Goal: Information Seeking & Learning: Learn about a topic

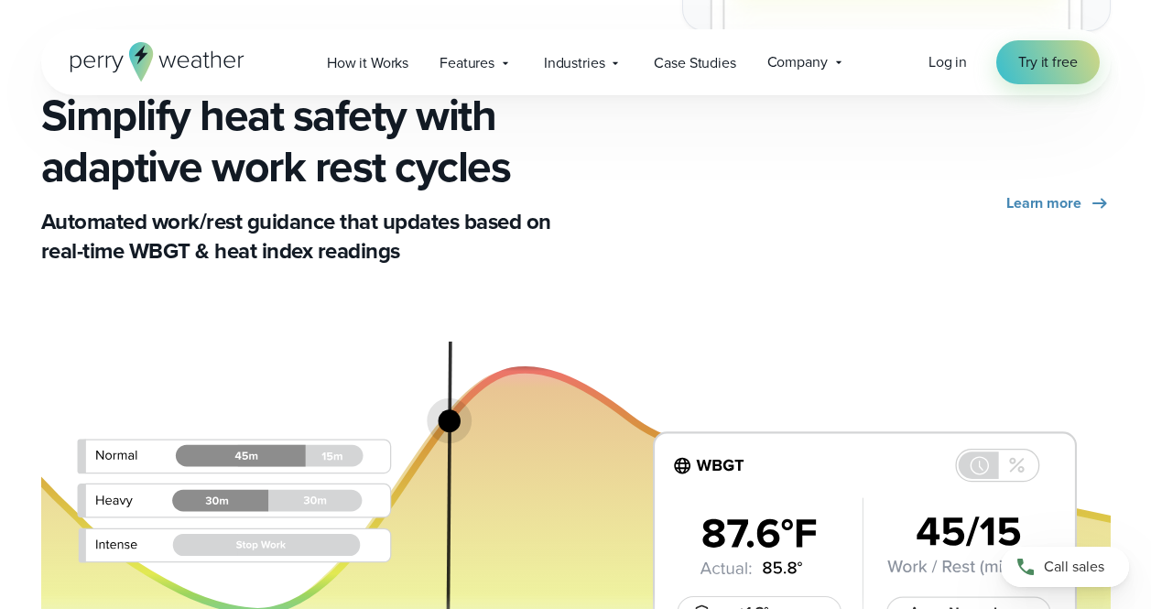
scroll to position [3530, 0]
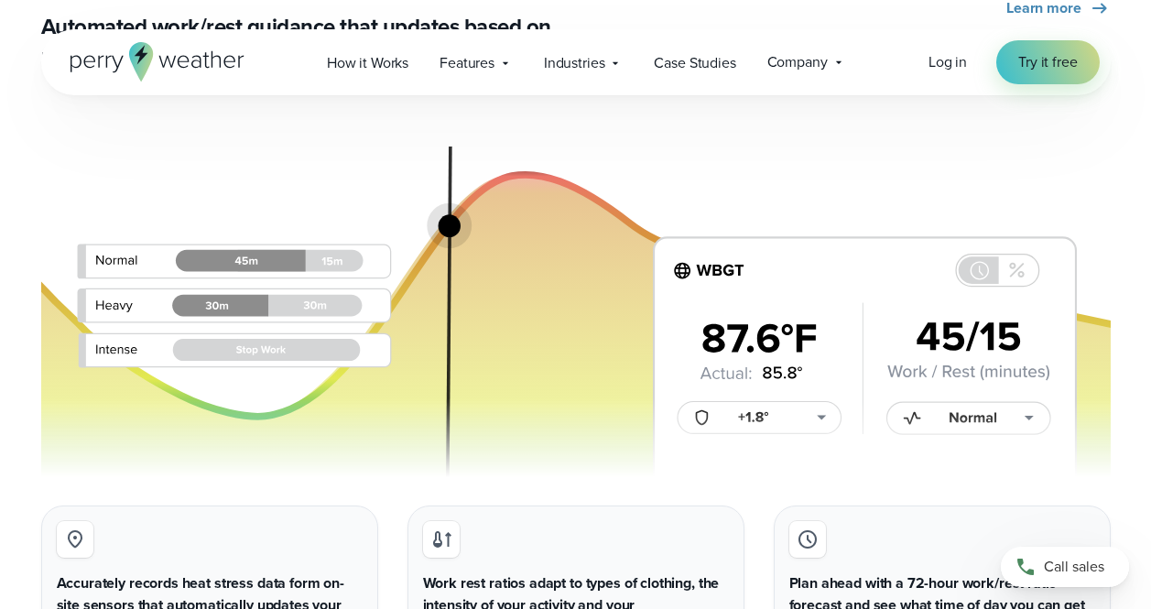
click at [854, 453] on img at bounding box center [576, 303] width 1070 height 362
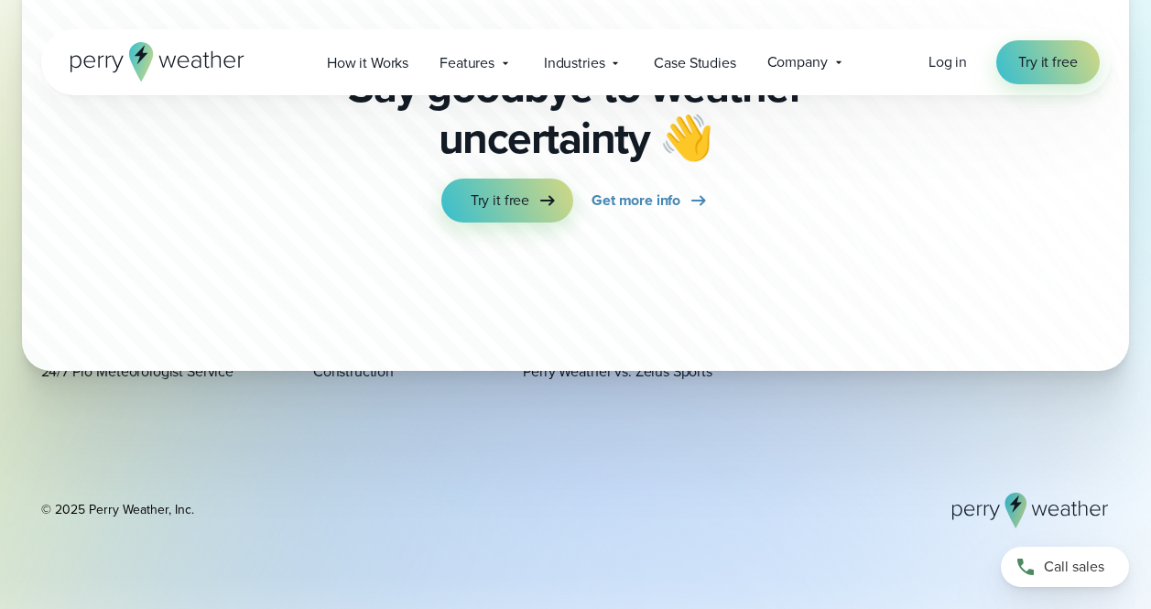
scroll to position [6866, 0]
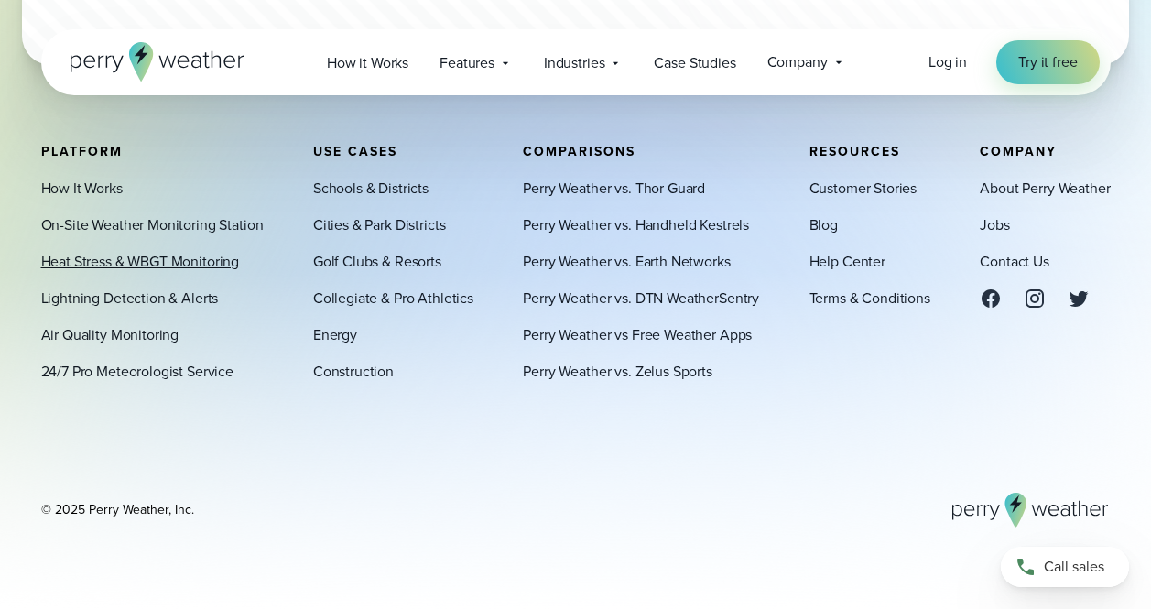
click at [112, 261] on link "Heat Stress & WBGT Monitoring" at bounding box center [140, 261] width 199 height 22
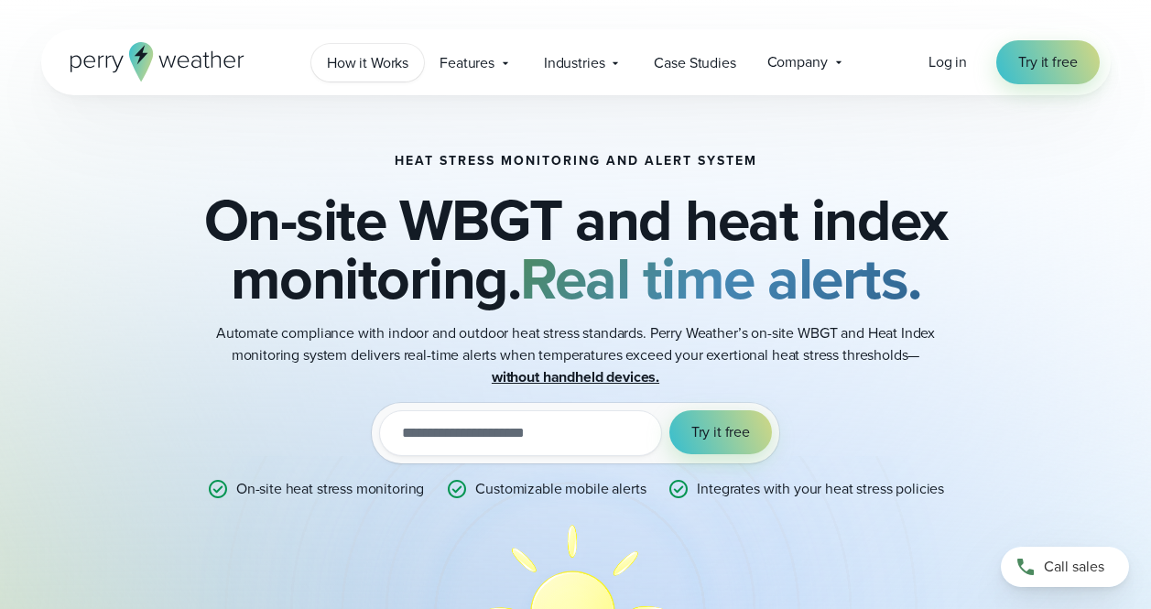
click at [366, 67] on span "How it Works" at bounding box center [368, 63] width 82 height 22
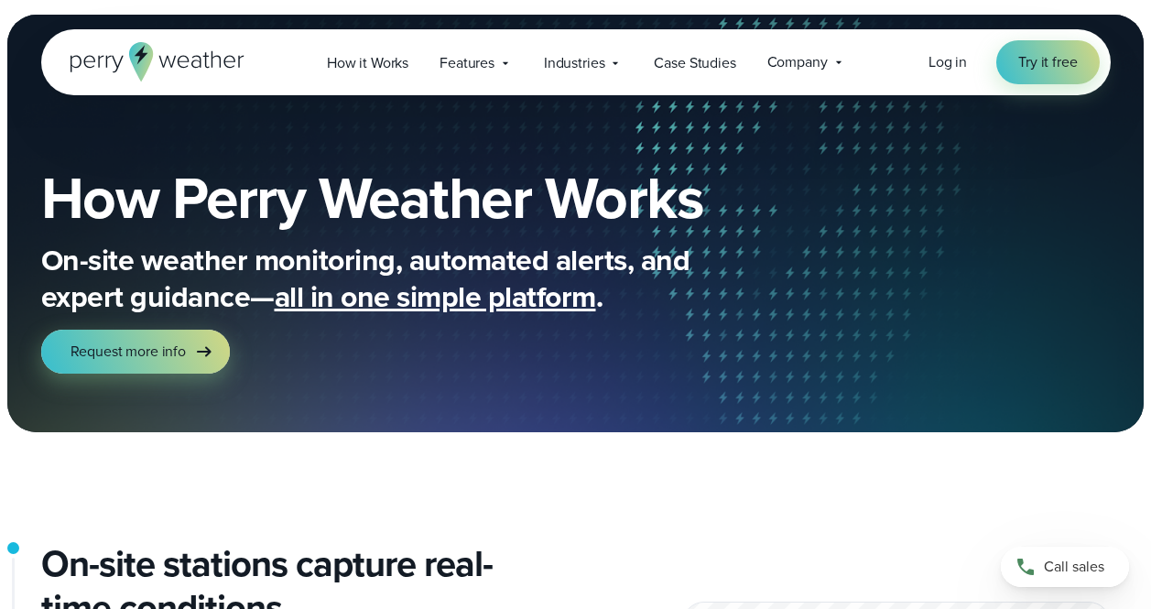
click at [846, 148] on div "How Perry Weather Works On-site weather monitoring, automated alerts, and exper…" at bounding box center [576, 271] width 1070 height 322
